Goal: Register for event/course

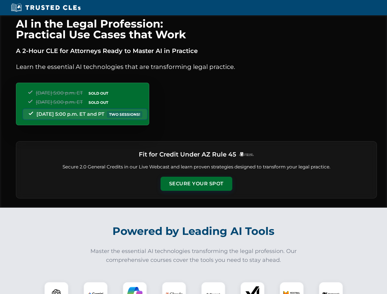
click at [196, 184] on button "Secure Your Spot" at bounding box center [196, 184] width 72 height 14
click at [56, 288] on img at bounding box center [56, 294] width 18 height 18
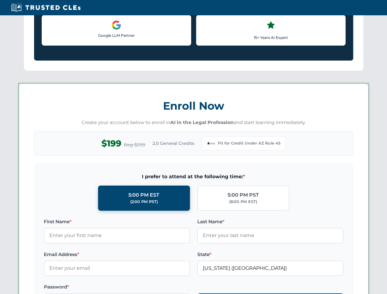
click at [135, 288] on label "Password *" at bounding box center [117, 286] width 146 height 7
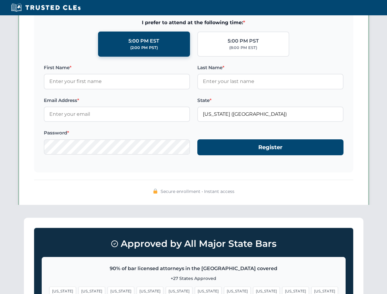
click at [282, 288] on span "[US_STATE]" at bounding box center [295, 291] width 27 height 9
